Goal: Task Accomplishment & Management: Complete application form

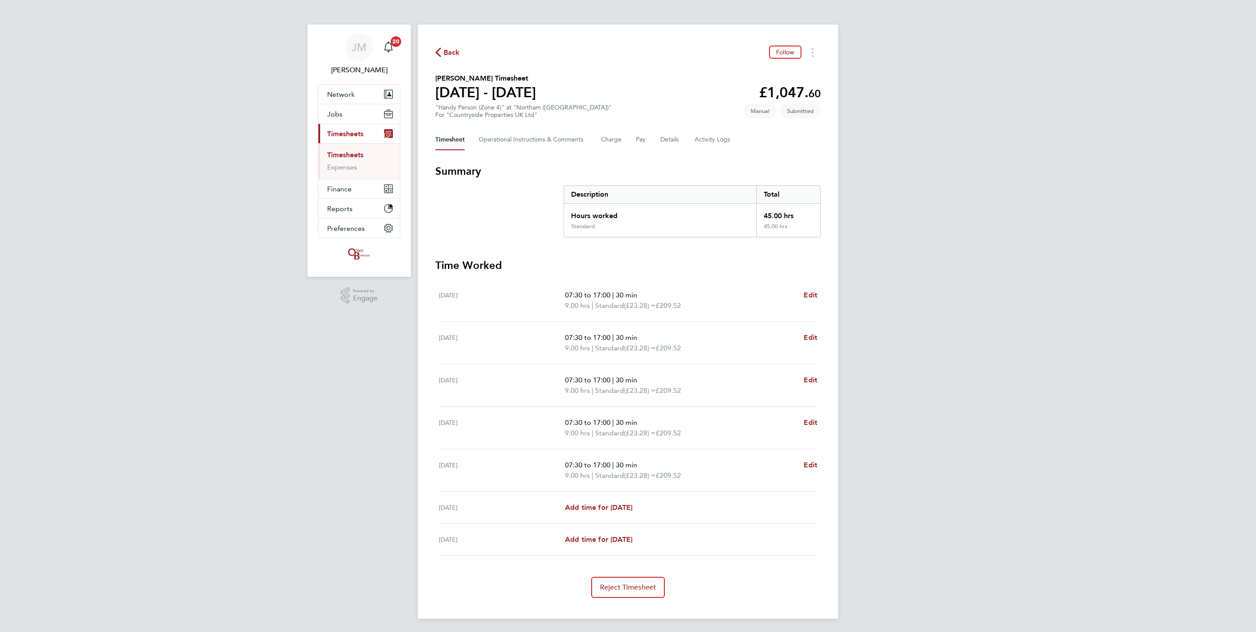
click at [330, 155] on link "Timesheets" at bounding box center [345, 155] width 36 height 8
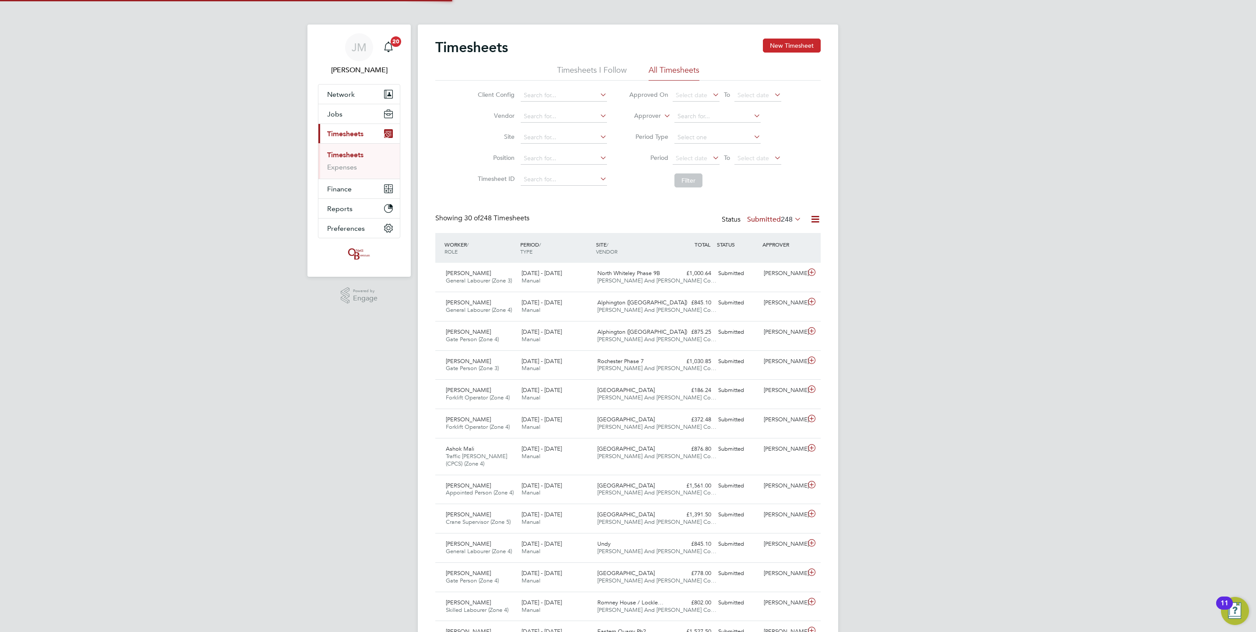
click at [776, 51] on button "New Timesheet" at bounding box center [792, 46] width 58 height 14
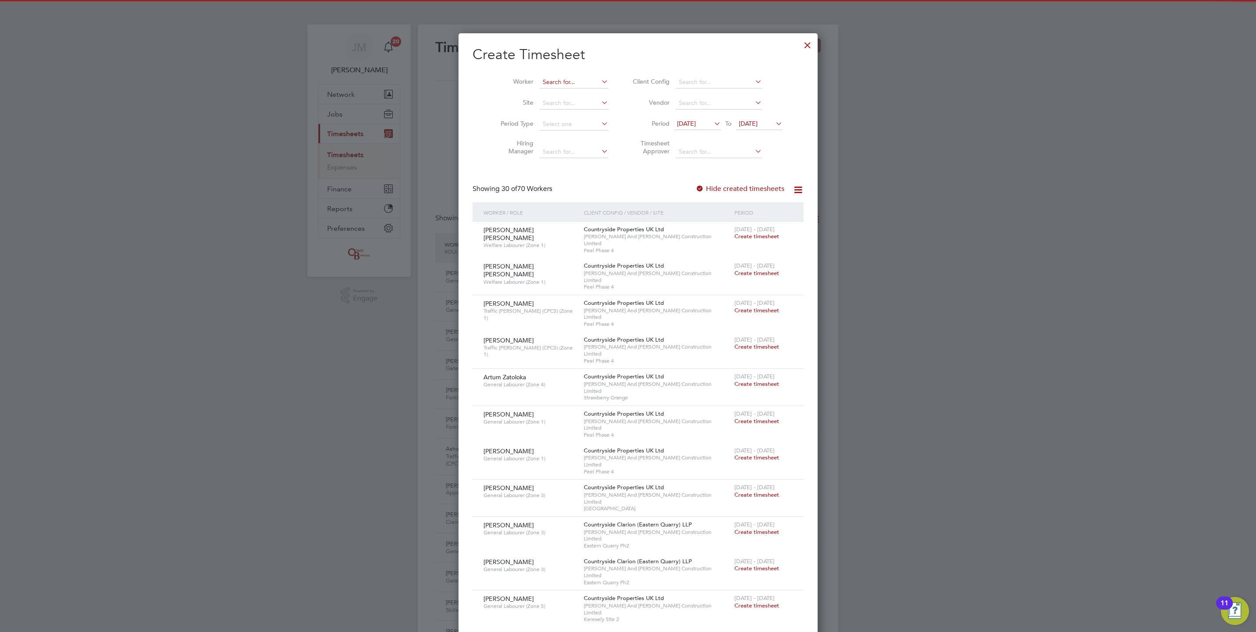
click at [555, 83] on input at bounding box center [573, 82] width 69 height 12
click at [568, 97] on li "Phil Nation" at bounding box center [564, 94] width 70 height 12
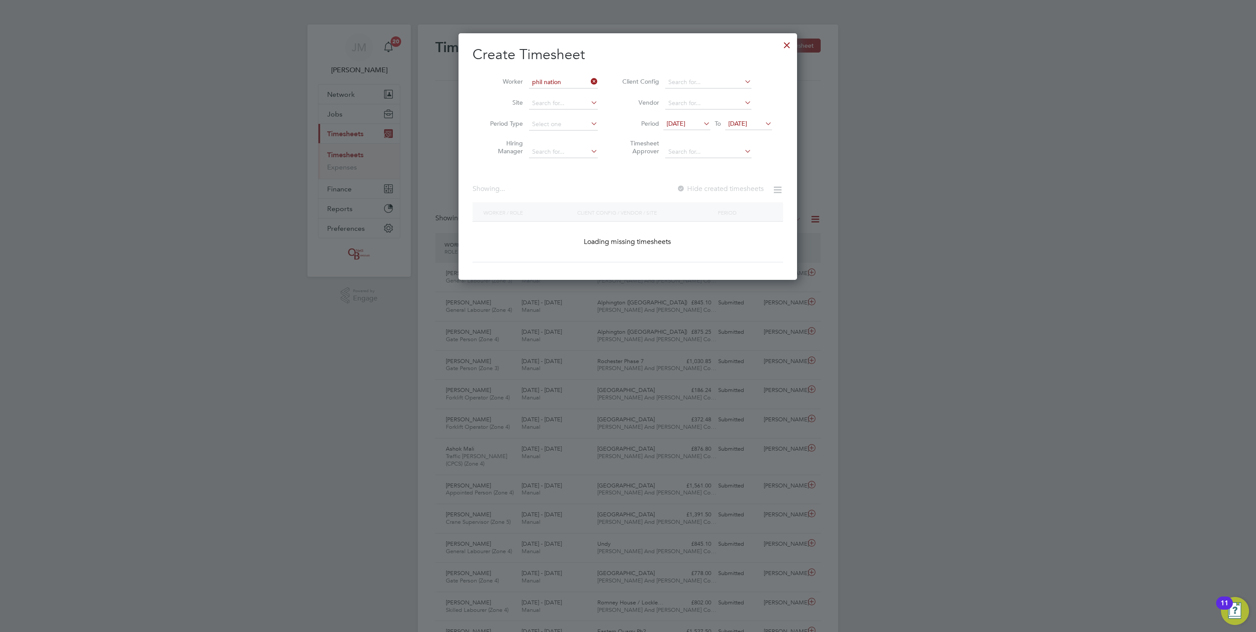
type input "Phil Nation"
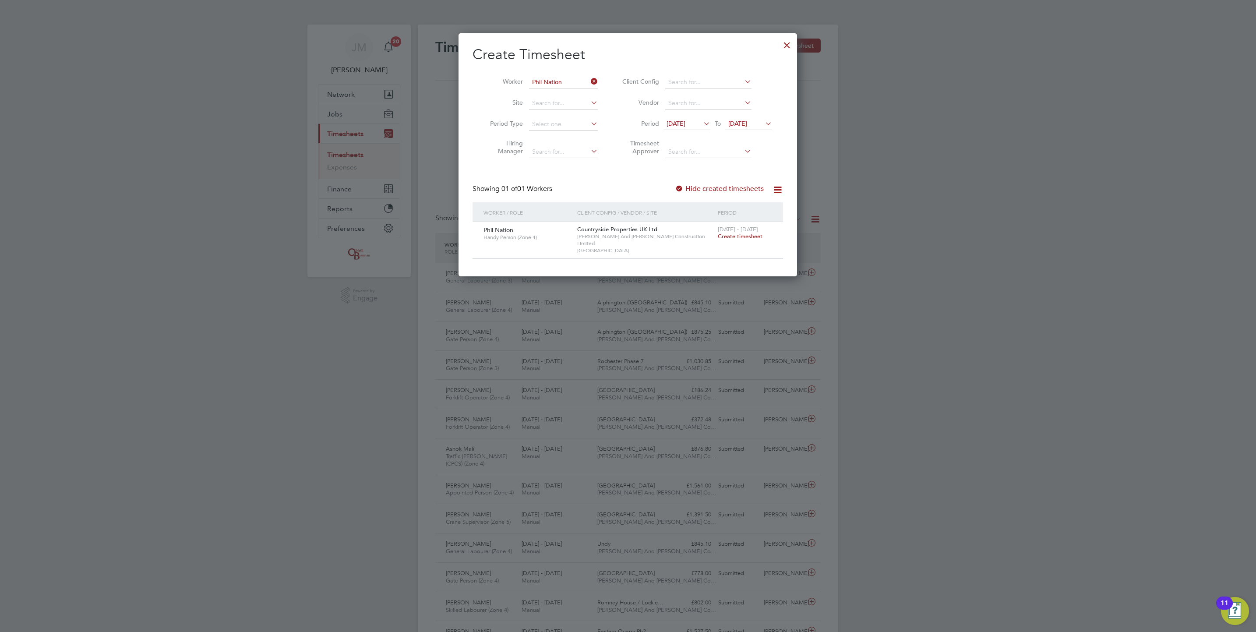
click at [751, 236] on span "Create timesheet" at bounding box center [740, 236] width 45 height 7
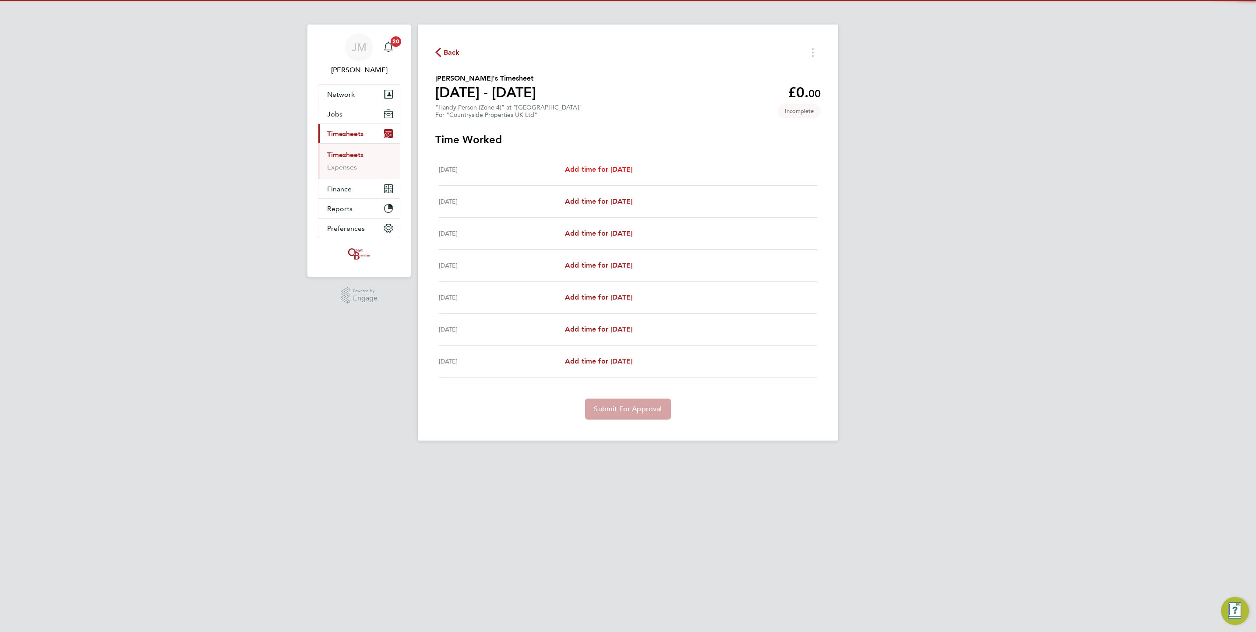
click at [613, 169] on span "Add time for Mon 04 Aug" at bounding box center [598, 169] width 67 height 8
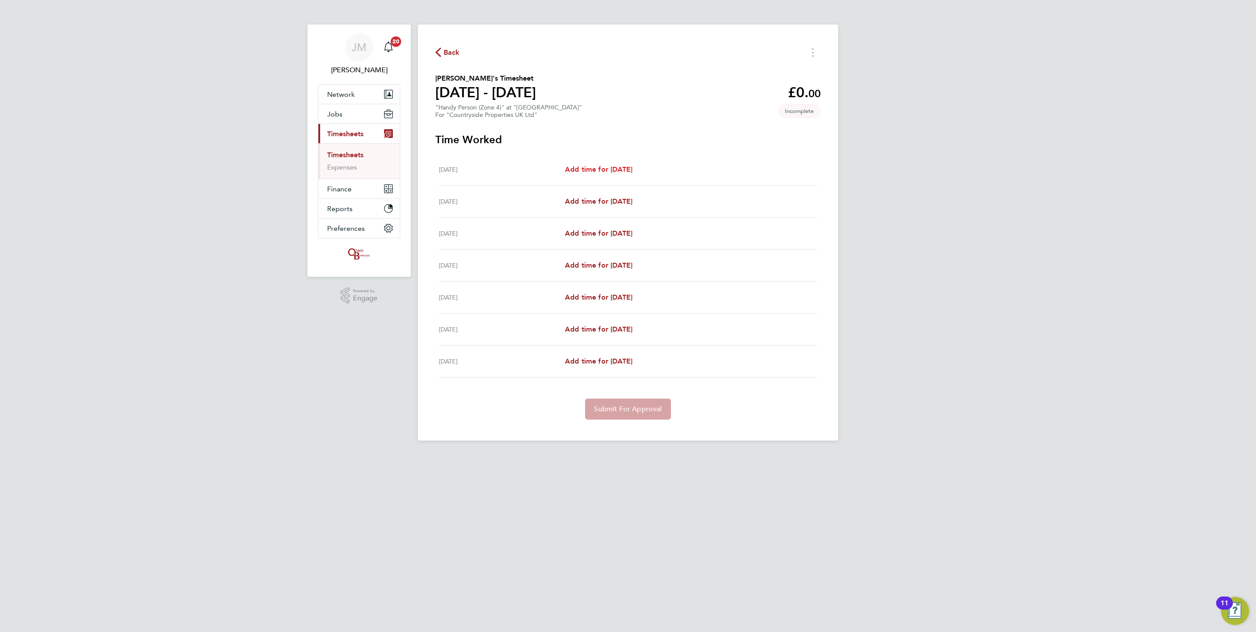
select select "30"
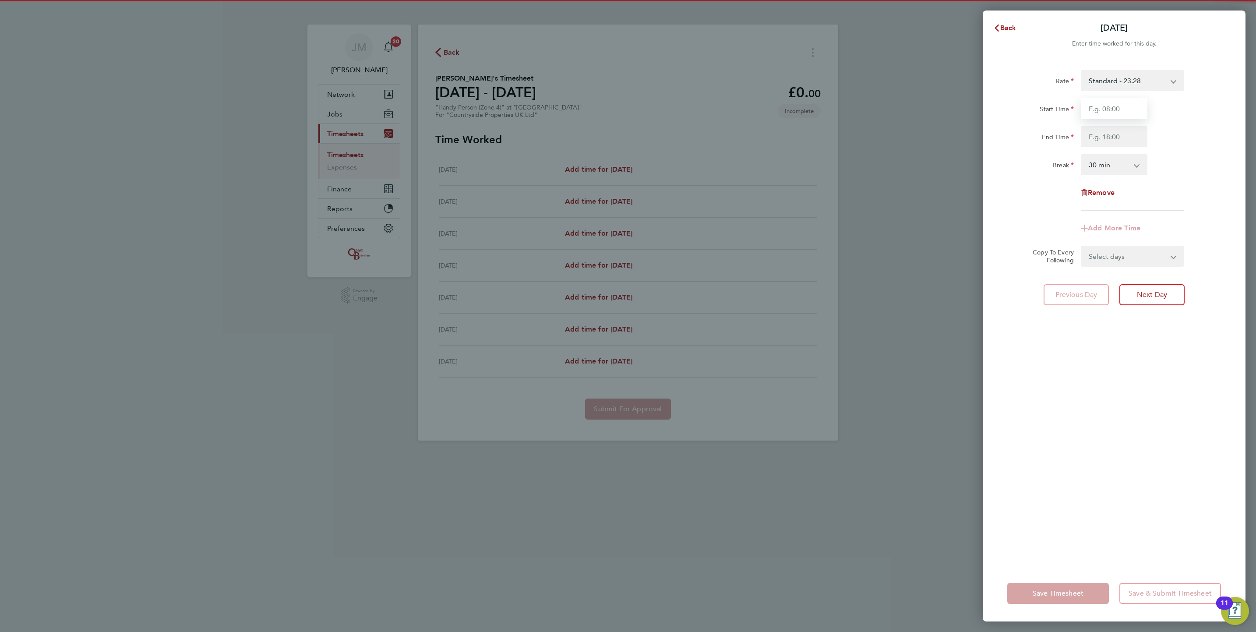
click at [1122, 106] on input "Start Time" at bounding box center [1114, 108] width 67 height 21
drag, startPoint x: 1011, startPoint y: 355, endPoint x: 1009, endPoint y: 377, distance: 22.0
click at [1010, 356] on div "Rate Standard - 23.28 Start Time End Time Break 0 min 15 min 30 min 45 min 60 m…" at bounding box center [1114, 313] width 263 height 506
click at [1012, 21] on button "Back" at bounding box center [1004, 28] width 41 height 18
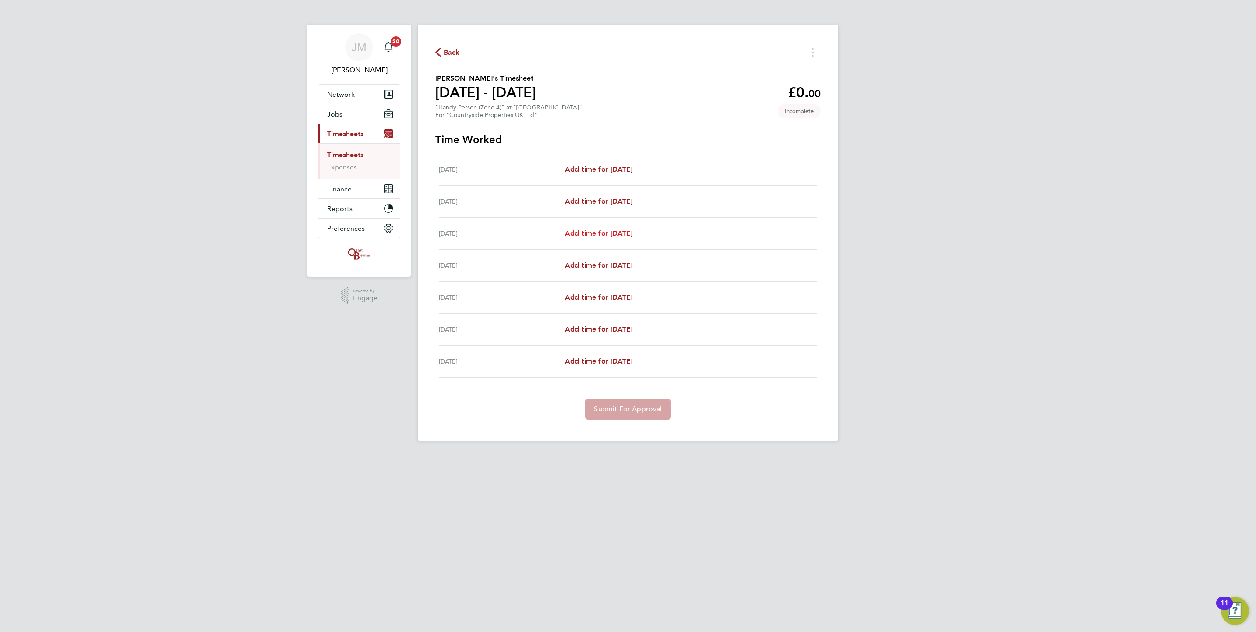
click at [610, 233] on span "Add time for Wed 06 Aug" at bounding box center [598, 233] width 67 height 8
select select "30"
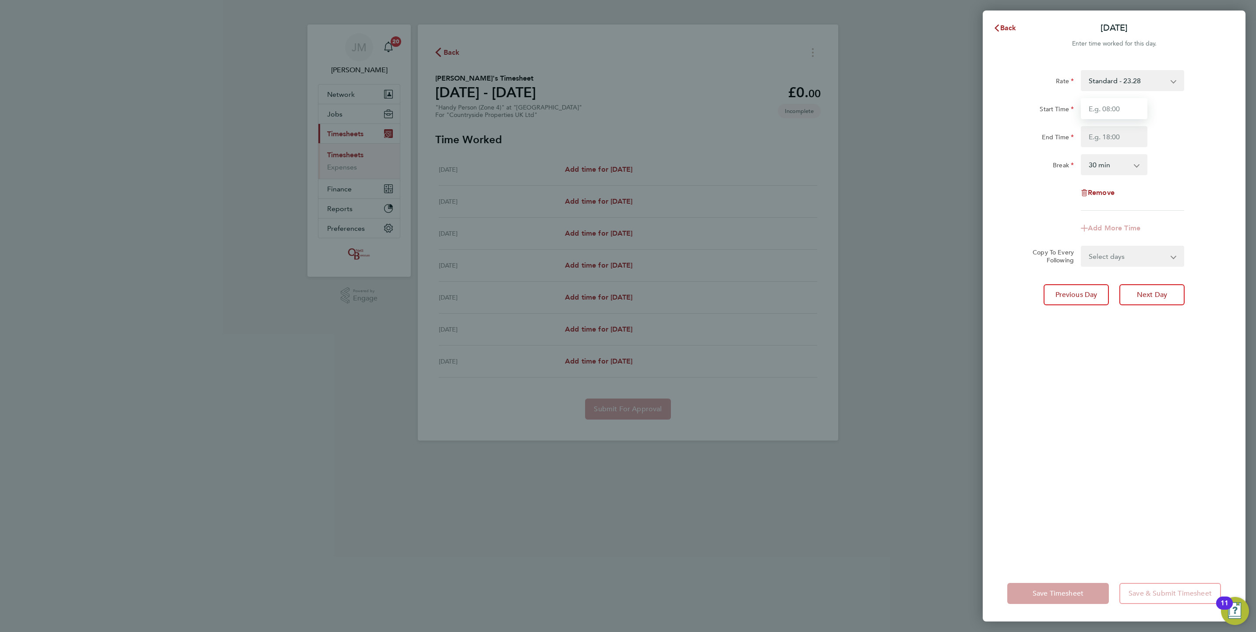
click at [1116, 107] on input "Start Time" at bounding box center [1114, 108] width 67 height 21
type input "07:30"
click at [1113, 137] on input "End Time" at bounding box center [1114, 136] width 67 height 21
type input "17:00"
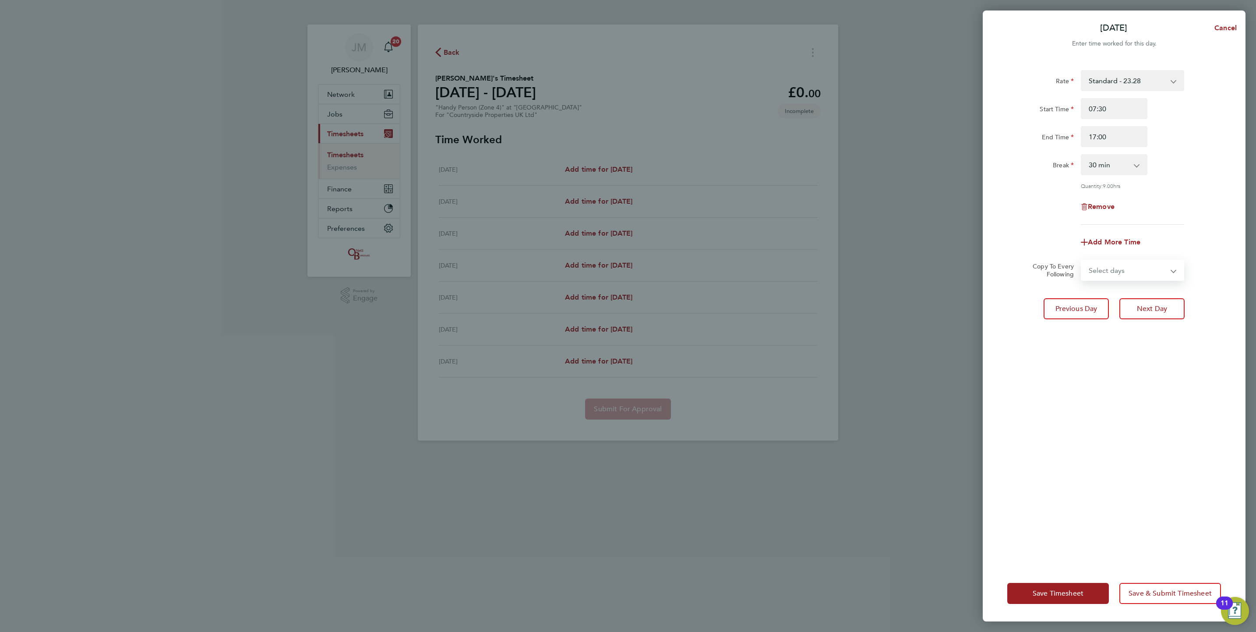
click at [1121, 250] on form "Rate Standard - 23.28 Start Time 07:30 End Time 17:00 Break 0 min 15 min 30 min…" at bounding box center [1114, 175] width 214 height 211
select select "WEEKDAY"
click at [1082, 261] on select "Select days Day Weekday (Mon-Fri) Weekend (Sat-Sun) Thursday Friday Saturday Su…" at bounding box center [1128, 270] width 92 height 19
select select "2025-08-10"
click at [1076, 577] on div "Save Timesheet Save & Submit Timesheet" at bounding box center [1114, 593] width 263 height 56
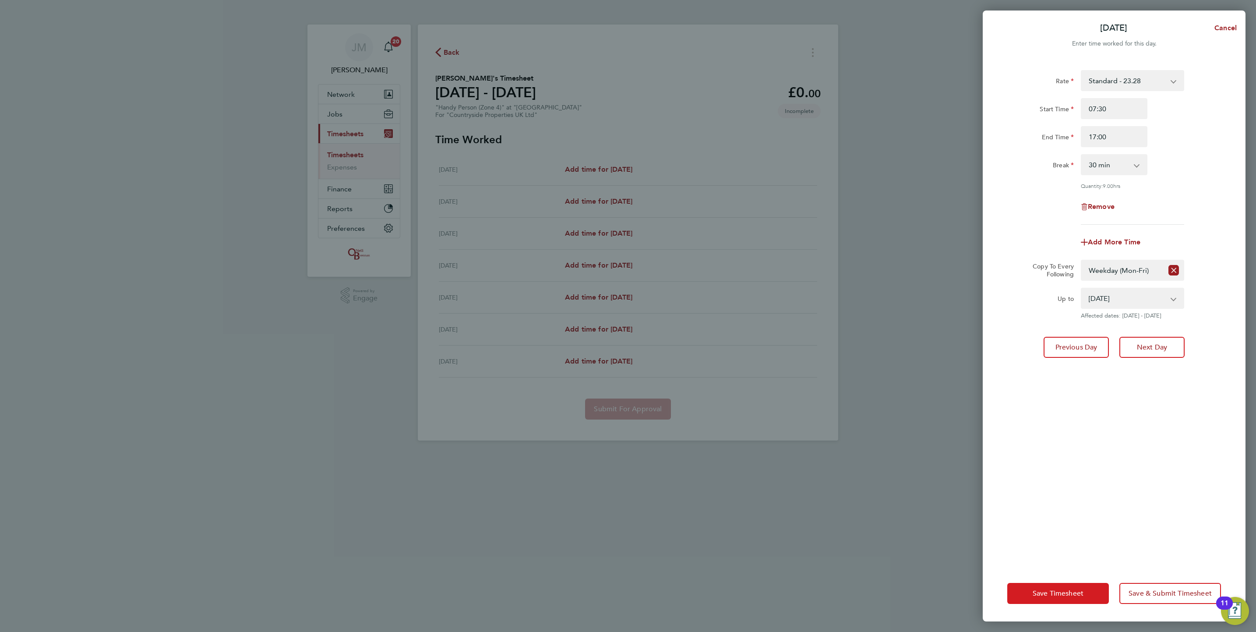
click at [1075, 583] on button "Save Timesheet" at bounding box center [1058, 593] width 102 height 21
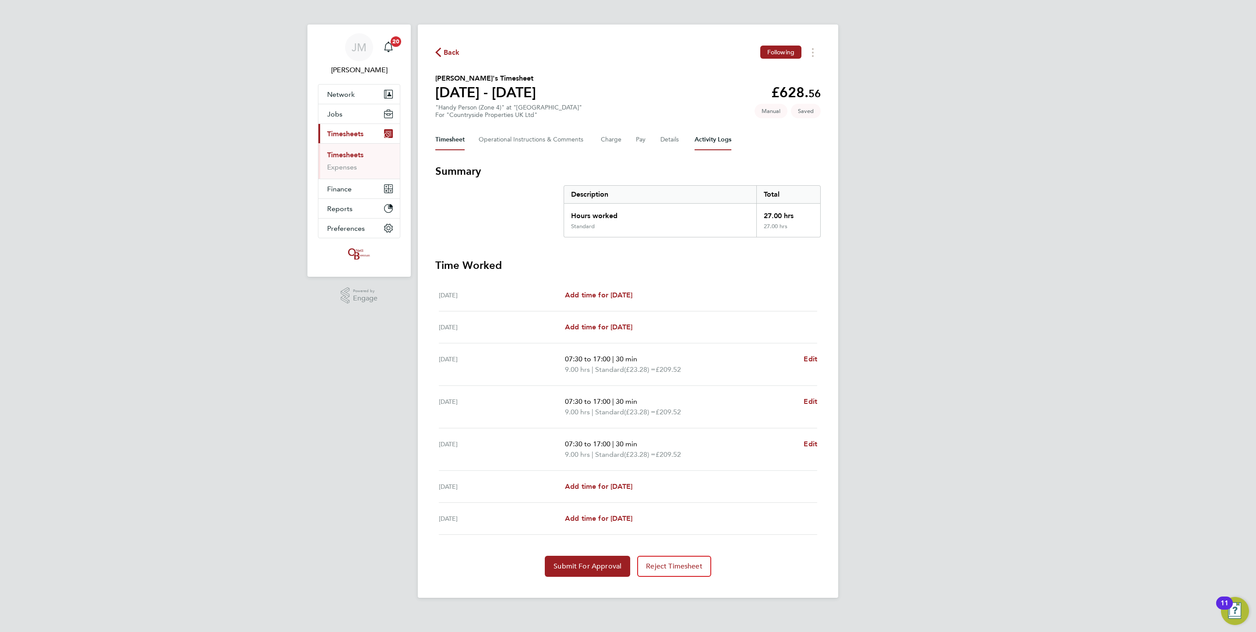
click at [723, 142] on Logs-tab "Activity Logs" at bounding box center [712, 139] width 37 height 21
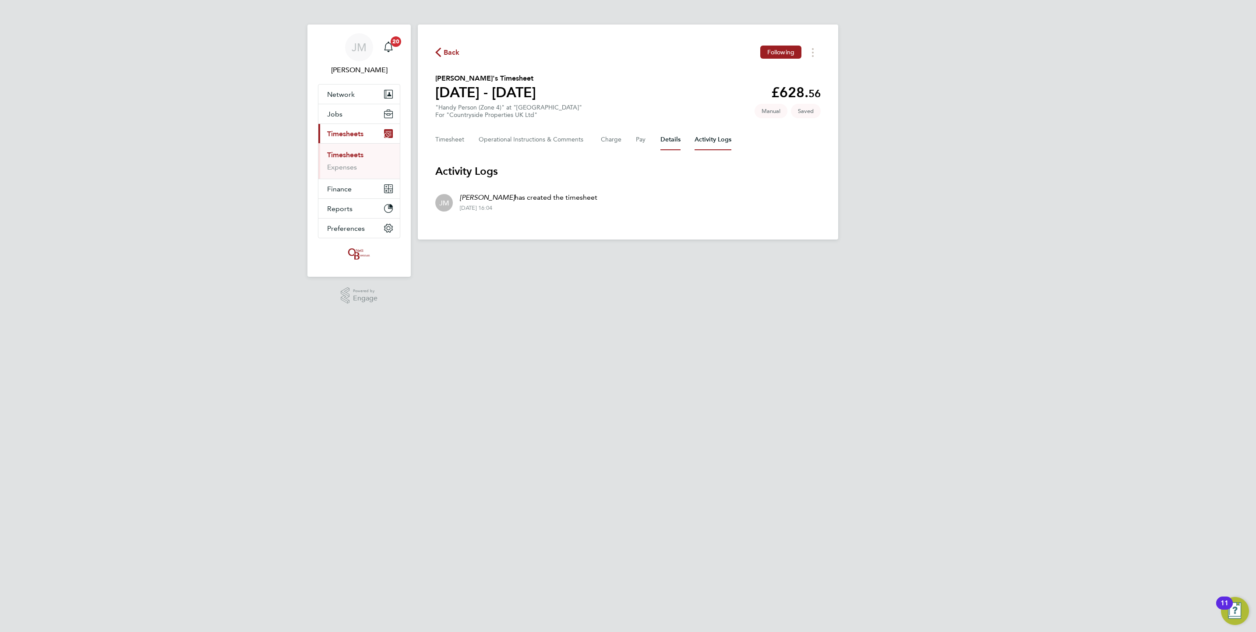
click at [677, 145] on button "Details" at bounding box center [670, 139] width 20 height 21
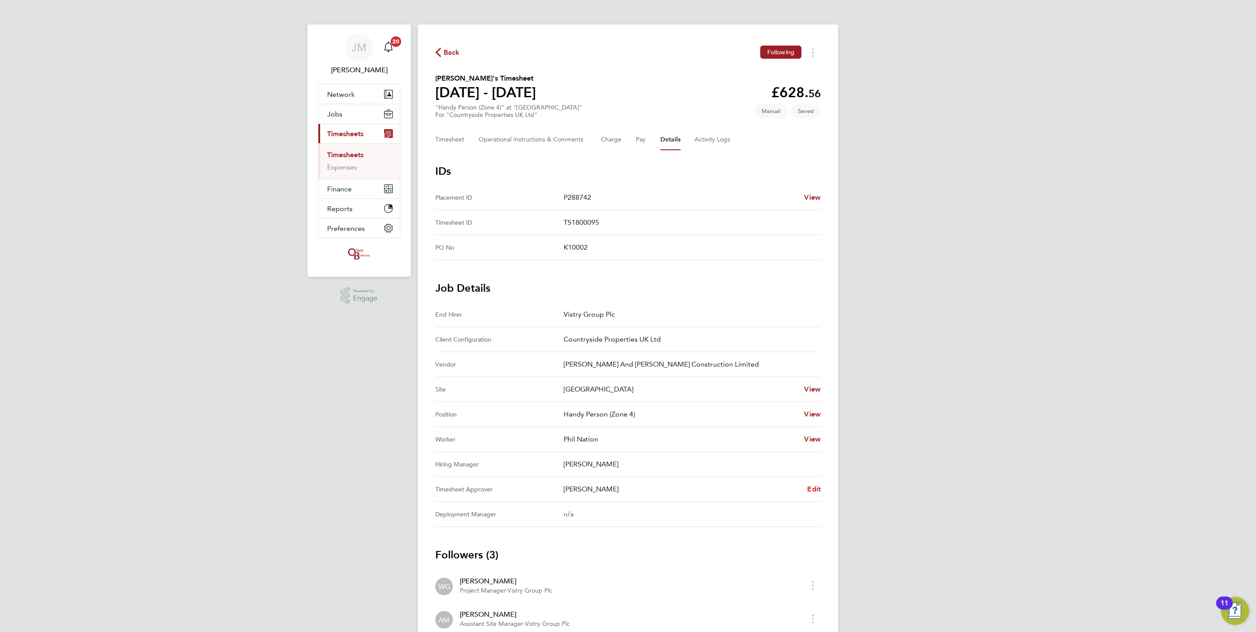
click at [812, 485] on link "Edit" at bounding box center [814, 489] width 14 height 11
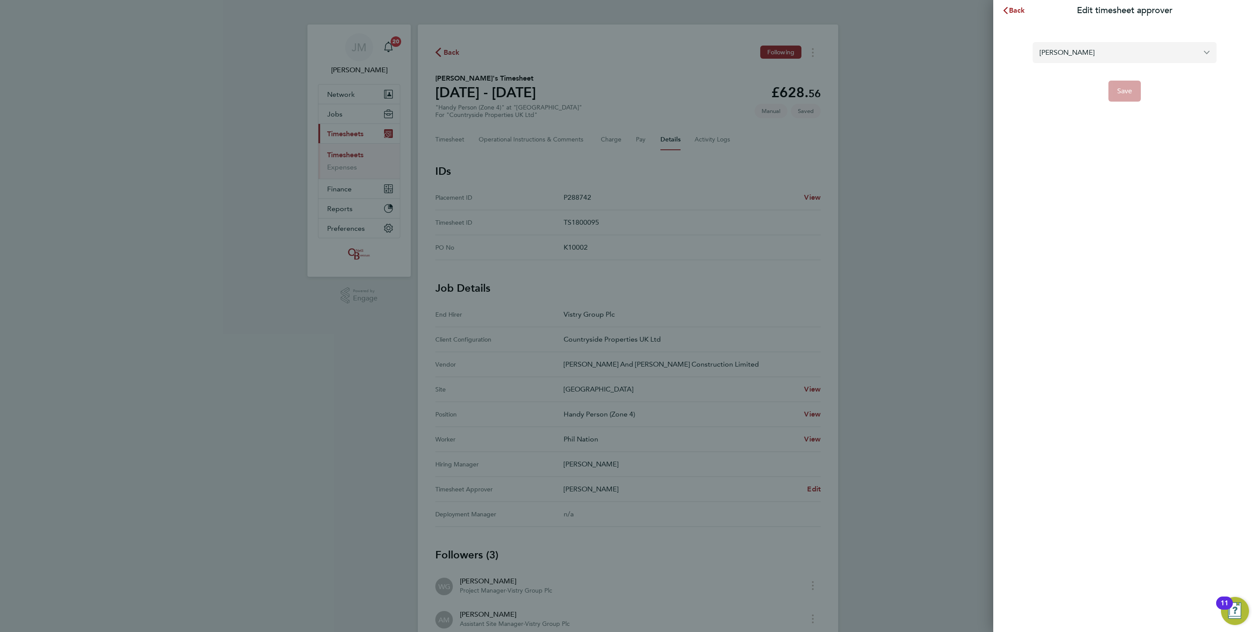
click at [1068, 57] on input "Alex Moss" at bounding box center [1125, 52] width 184 height 21
click at [1087, 73] on span "Simon Howarth" at bounding box center [1068, 74] width 56 height 11
type input "Simon Howarth"
click at [1121, 85] on button "Save" at bounding box center [1124, 91] width 33 height 21
